Goal: Share content: Share content

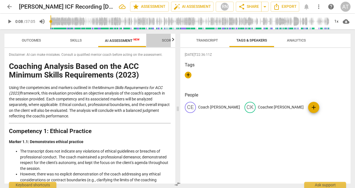
click at [166, 39] on span "Scores" at bounding box center [168, 40] width 13 height 4
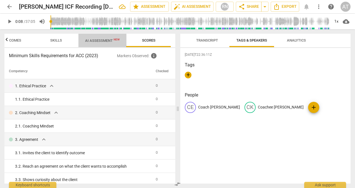
click at [97, 37] on span "AI Assessment New" at bounding box center [102, 40] width 48 height 8
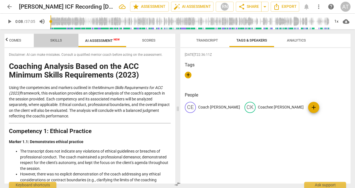
click at [55, 37] on span "Skills" at bounding box center [56, 41] width 25 height 8
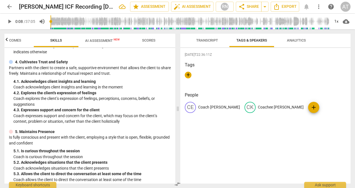
scroll to position [143, 0]
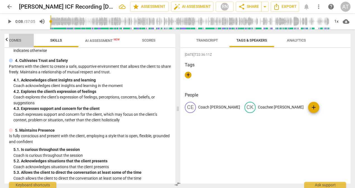
click at [10, 40] on span "Outcomes" at bounding box center [11, 40] width 19 height 4
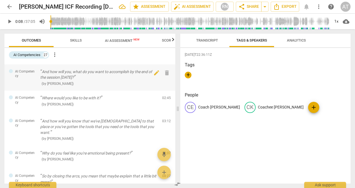
scroll to position [0, 0]
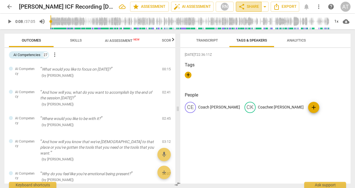
click at [248, 8] on span "share Share" at bounding box center [248, 6] width 21 height 7
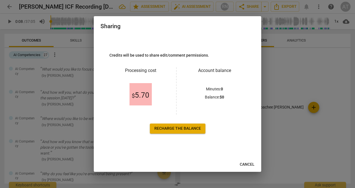
click at [141, 93] on span "$ 5.70" at bounding box center [141, 95] width 18 height 8
click at [173, 127] on span "Recharge the balance" at bounding box center [177, 129] width 47 height 6
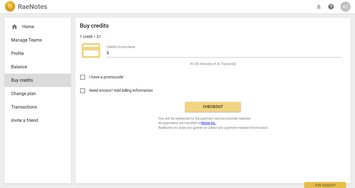
click at [204, 102] on button "Checkout" at bounding box center [213, 107] width 56 height 10
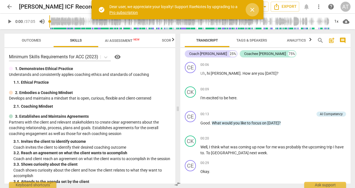
click at [253, 11] on span "close" at bounding box center [252, 9] width 7 height 7
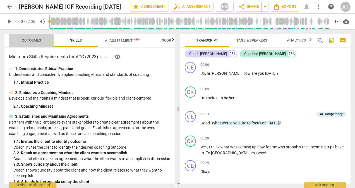
click at [35, 39] on span "Outcomes" at bounding box center [31, 40] width 19 height 4
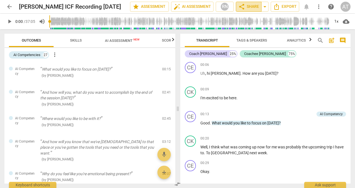
click at [253, 8] on span "share Share" at bounding box center [248, 6] width 21 height 7
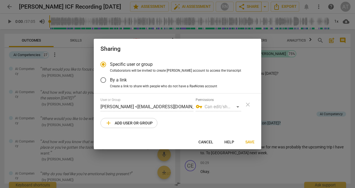
radio input "false"
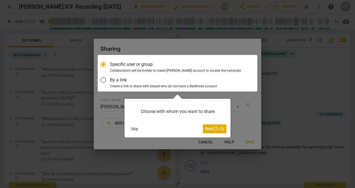
click at [210, 131] on span "Next ( 1 / 4 )" at bounding box center [214, 128] width 19 height 5
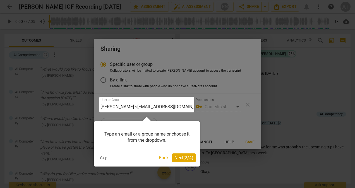
click at [180, 159] on span "Next ( 2 / 4 )" at bounding box center [183, 157] width 19 height 5
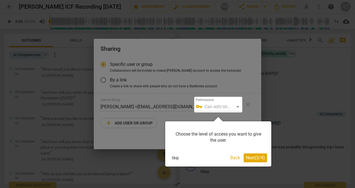
click at [253, 158] on span "Next ( 3 / 4 )" at bounding box center [255, 157] width 19 height 5
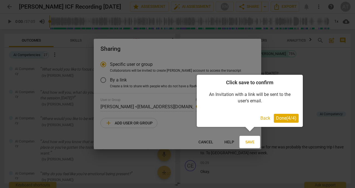
click at [277, 116] on span "Done ( 4 / 4 )" at bounding box center [286, 118] width 20 height 5
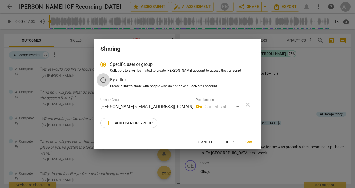
click at [102, 79] on input "By a link" at bounding box center [103, 79] width 13 height 13
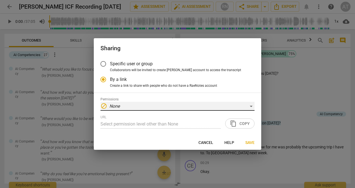
click at [251, 106] on div "block None" at bounding box center [177, 106] width 154 height 9
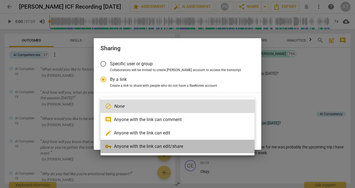
click at [199, 148] on li "vpn_key Anyone with the link can edit/share" at bounding box center [177, 146] width 154 height 13
radio input "false"
type input "[URL][DOMAIN_NAME]"
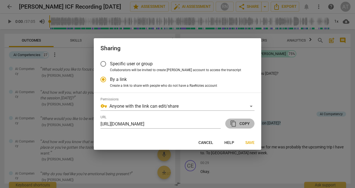
click at [236, 119] on button "content_copy Copy" at bounding box center [239, 124] width 29 height 10
click at [249, 142] on span "Save" at bounding box center [249, 143] width 9 height 6
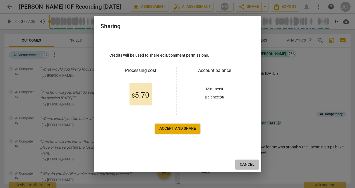
click at [244, 165] on span "Cancel" at bounding box center [247, 165] width 15 height 6
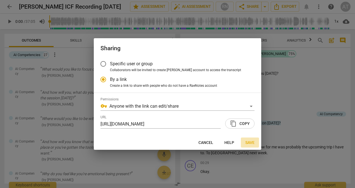
click at [248, 142] on span "Save" at bounding box center [249, 143] width 9 height 6
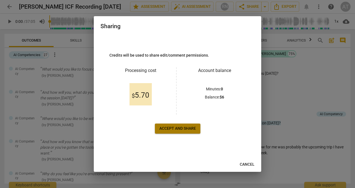
click at [189, 130] on span "Accept and share" at bounding box center [177, 129] width 37 height 6
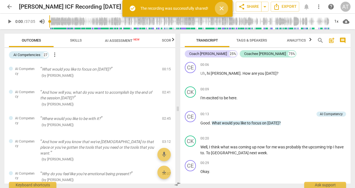
click at [221, 7] on span "close" at bounding box center [221, 8] width 7 height 7
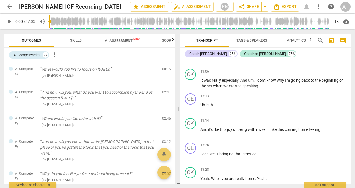
scroll to position [1311, 0]
